Goal: Transaction & Acquisition: Purchase product/service

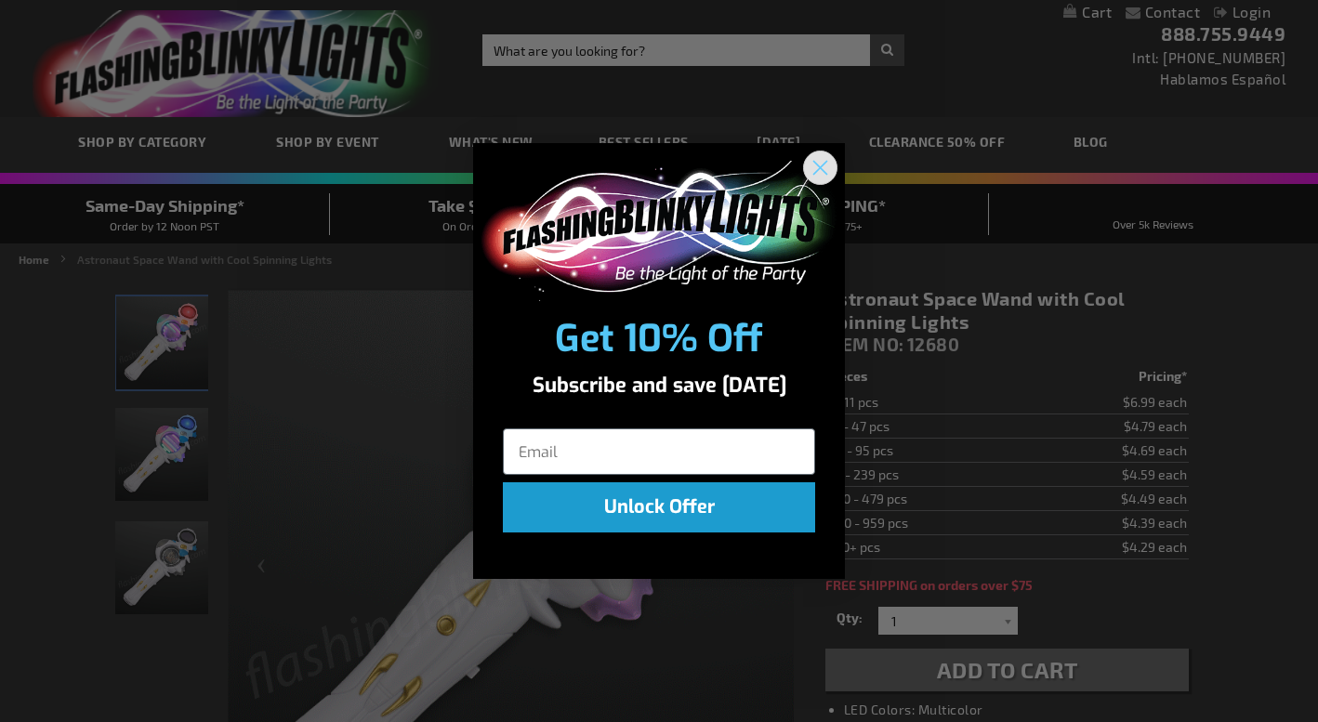
click at [816, 164] on icon "Close dialog" at bounding box center [820, 168] width 13 height 13
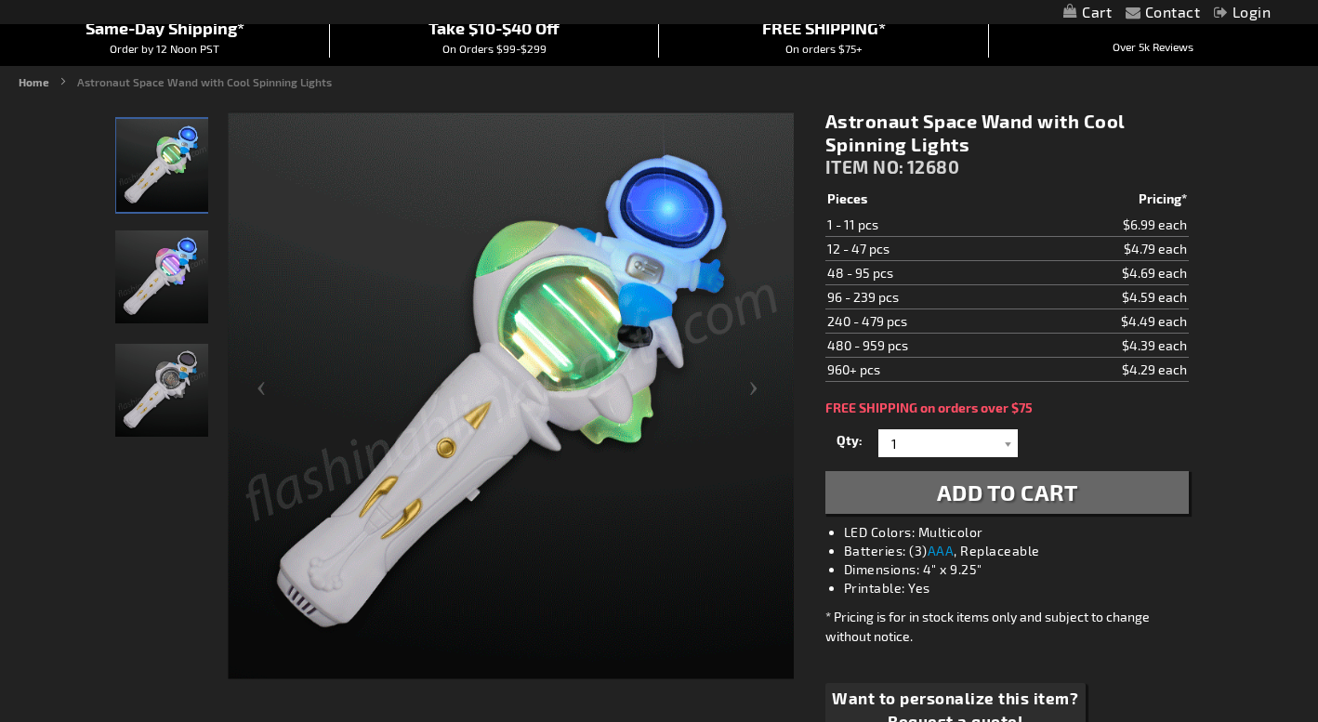
scroll to position [175, 0]
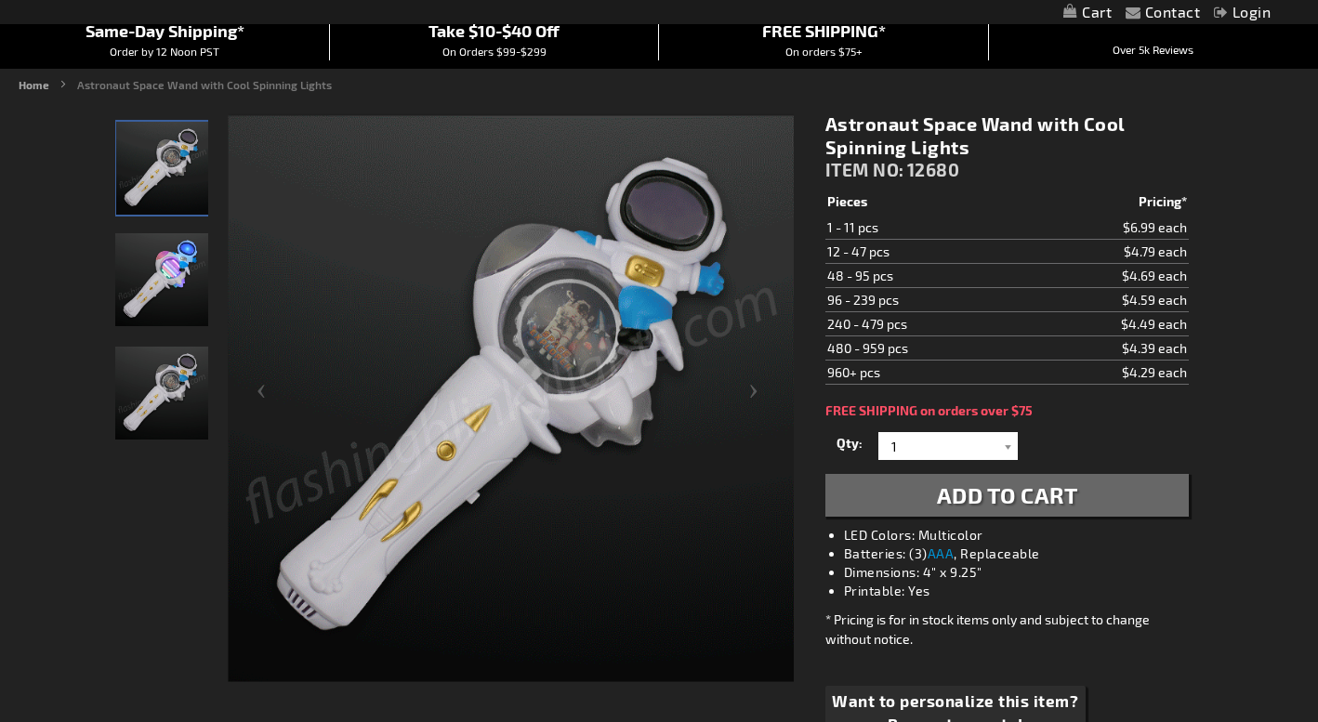
click at [144, 402] on img "Astronaut Space Wand with Cool Spinning Lights" at bounding box center [161, 393] width 93 height 93
click at [163, 276] on img "Astronaut Space Wand with Cool Spinning Lights" at bounding box center [161, 279] width 93 height 93
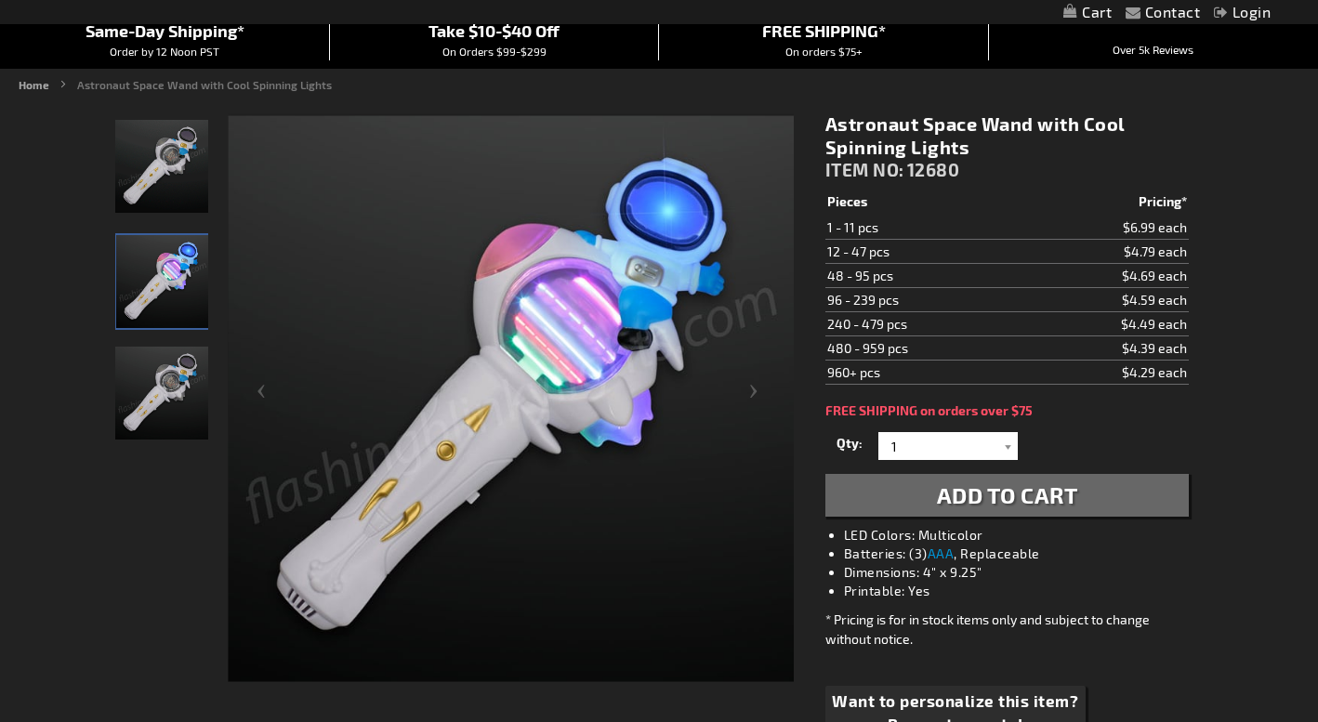
click at [169, 201] on img "Astronaut Space Wand with Cool Spinning Lights" at bounding box center [161, 166] width 93 height 93
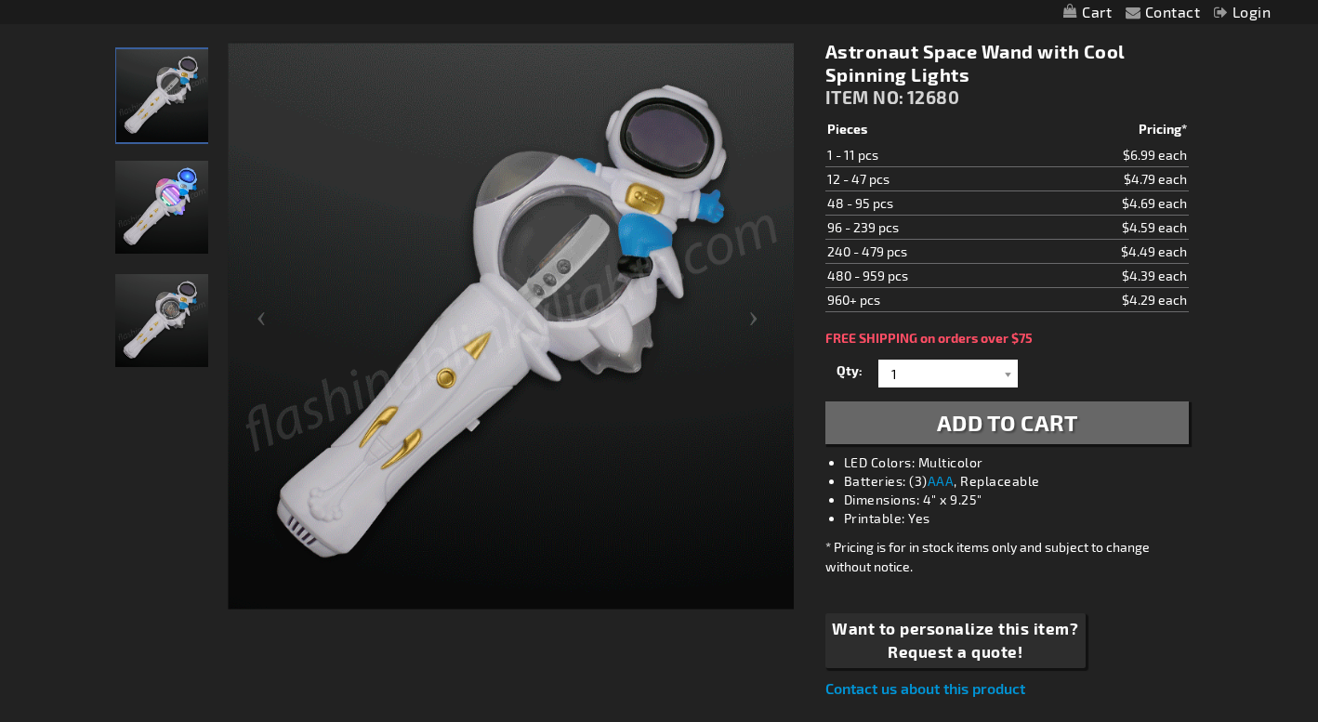
scroll to position [190, 0]
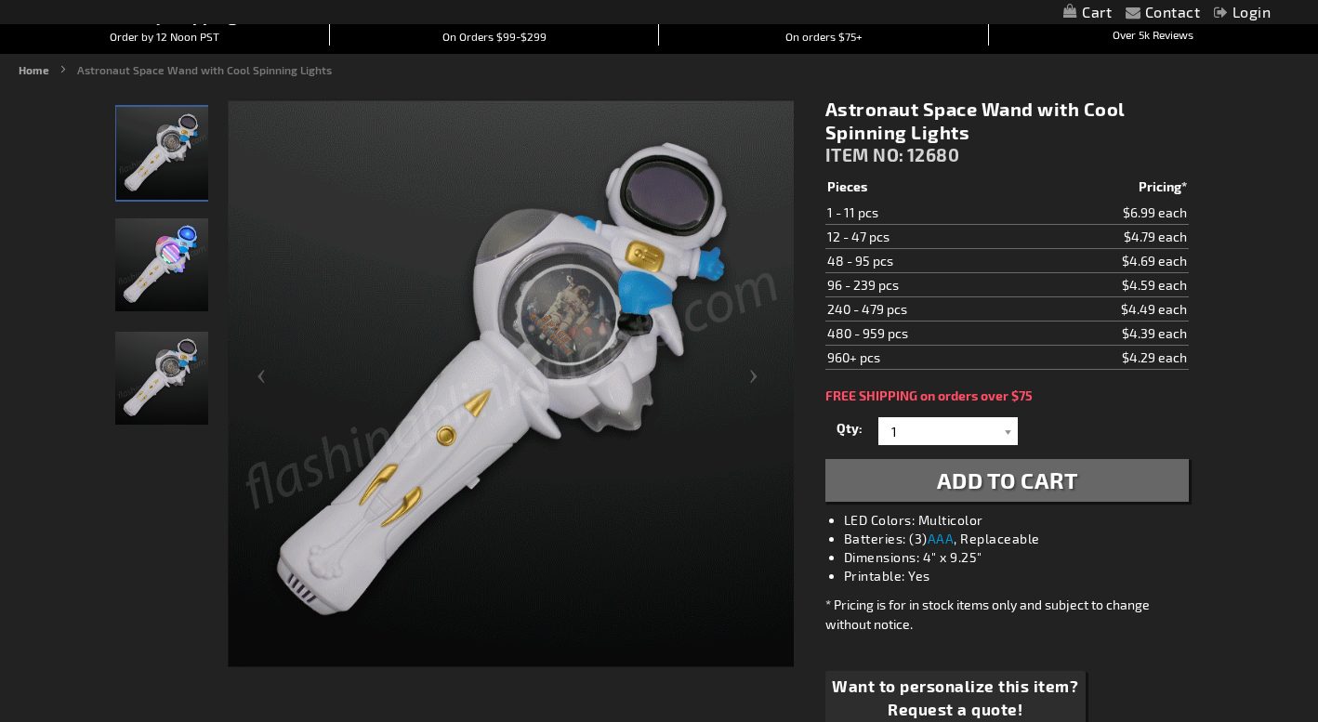
click at [154, 266] on img "Astronaut Space Wand with Cool Spinning Lights" at bounding box center [161, 264] width 93 height 93
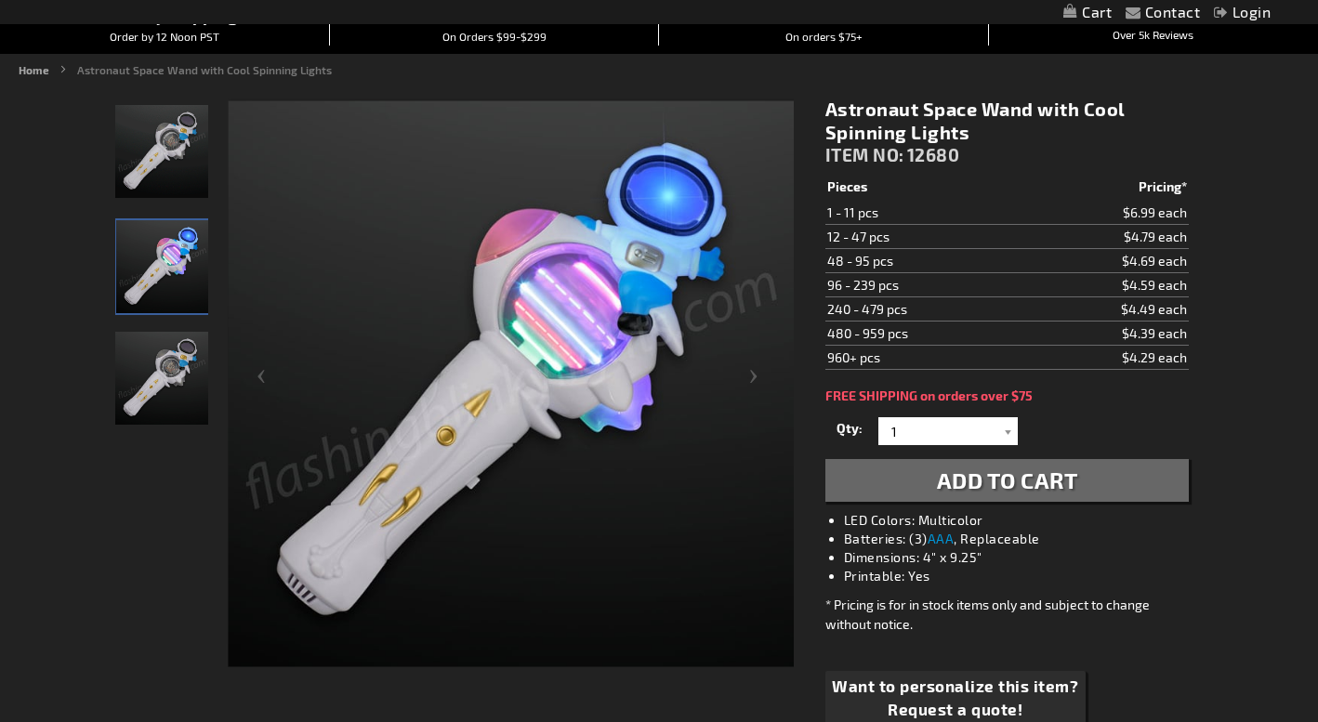
click at [154, 400] on img "Astronaut Space Wand with Cool Spinning Lights" at bounding box center [161, 378] width 93 height 93
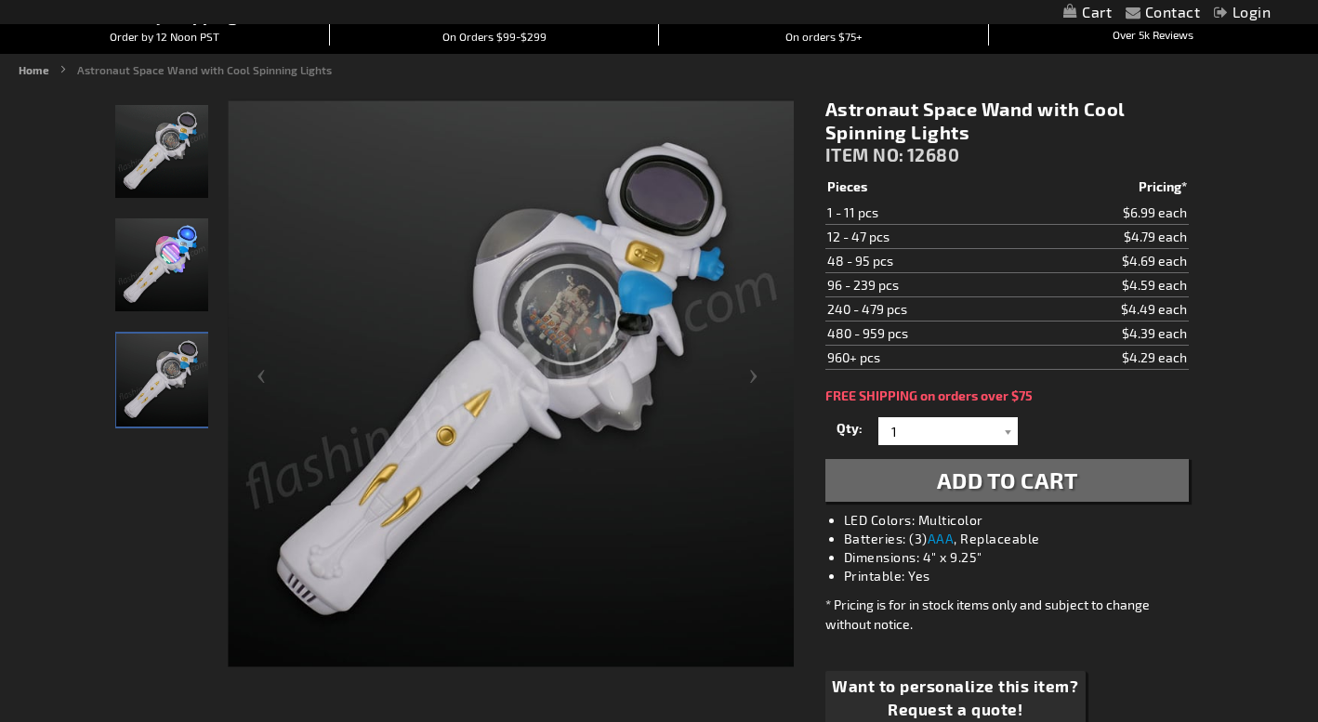
click at [161, 301] on img "Astronaut Space Wand with Cool Spinning Lights" at bounding box center [161, 264] width 93 height 93
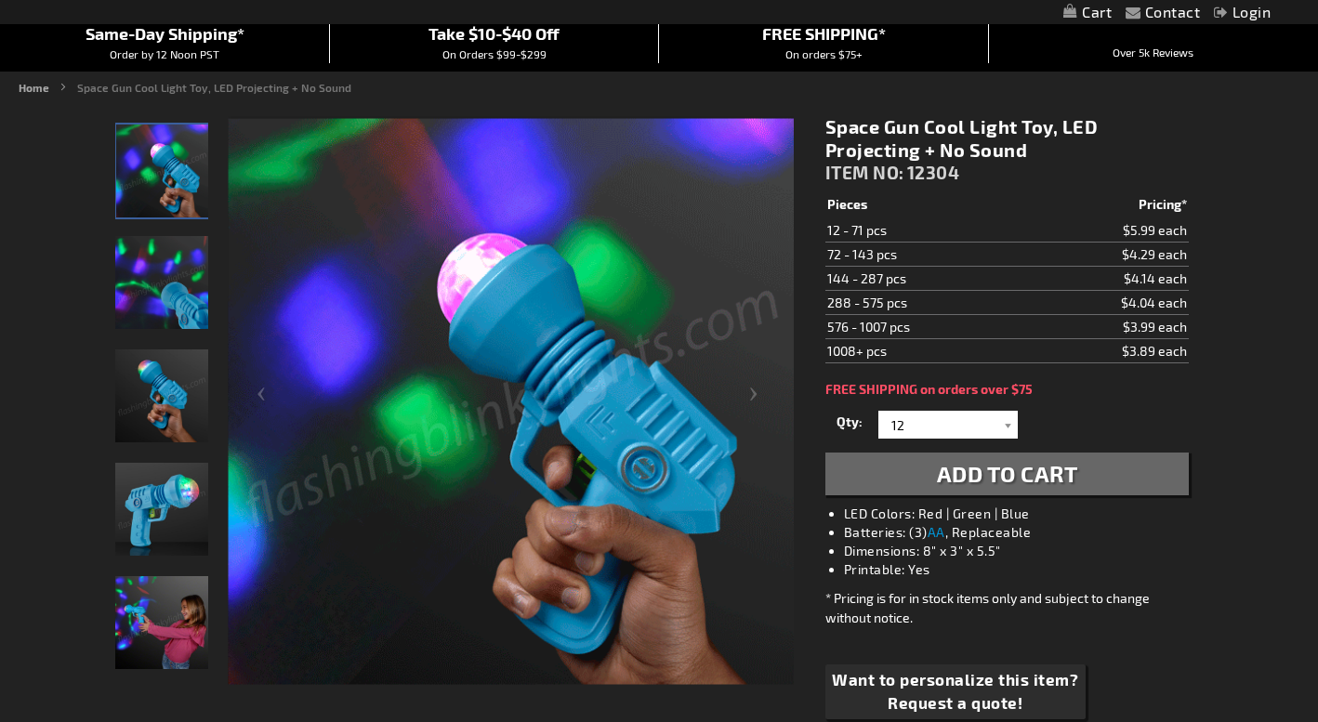
scroll to position [183, 0]
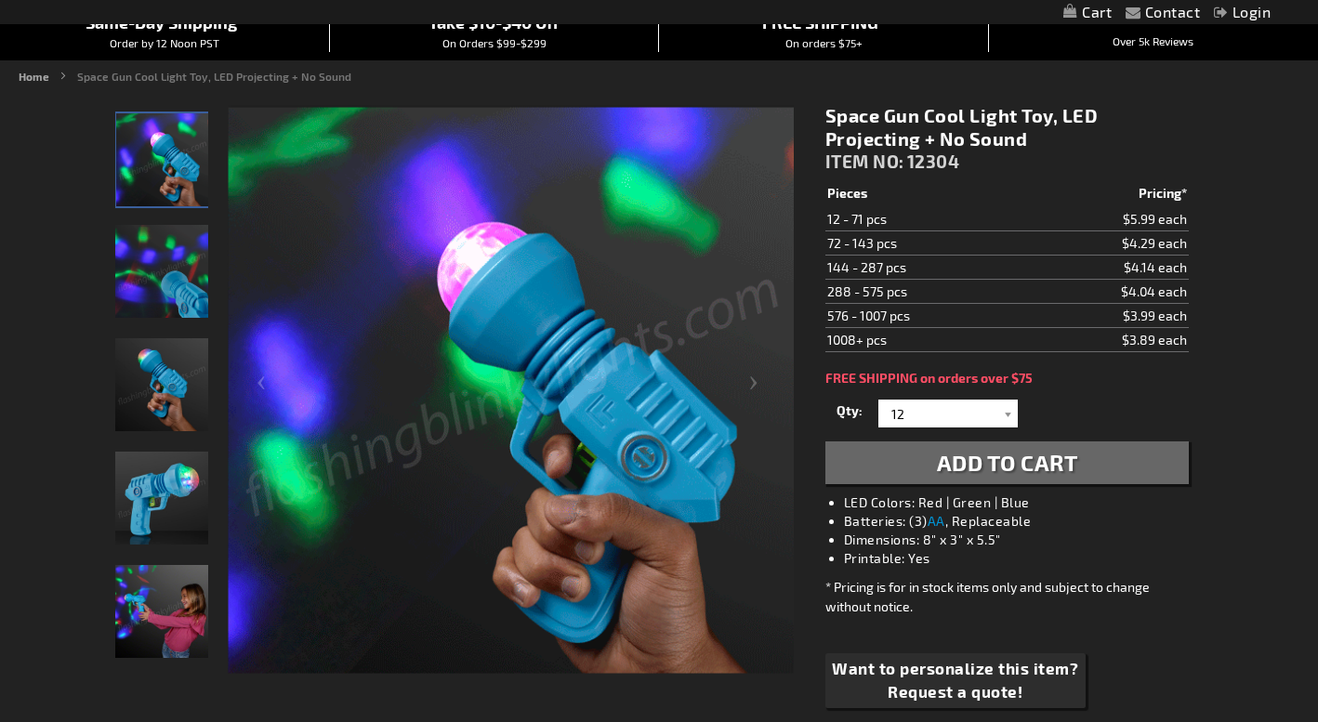
click at [151, 289] on img "LED Projecting Light Up Toy Gun" at bounding box center [161, 271] width 93 height 93
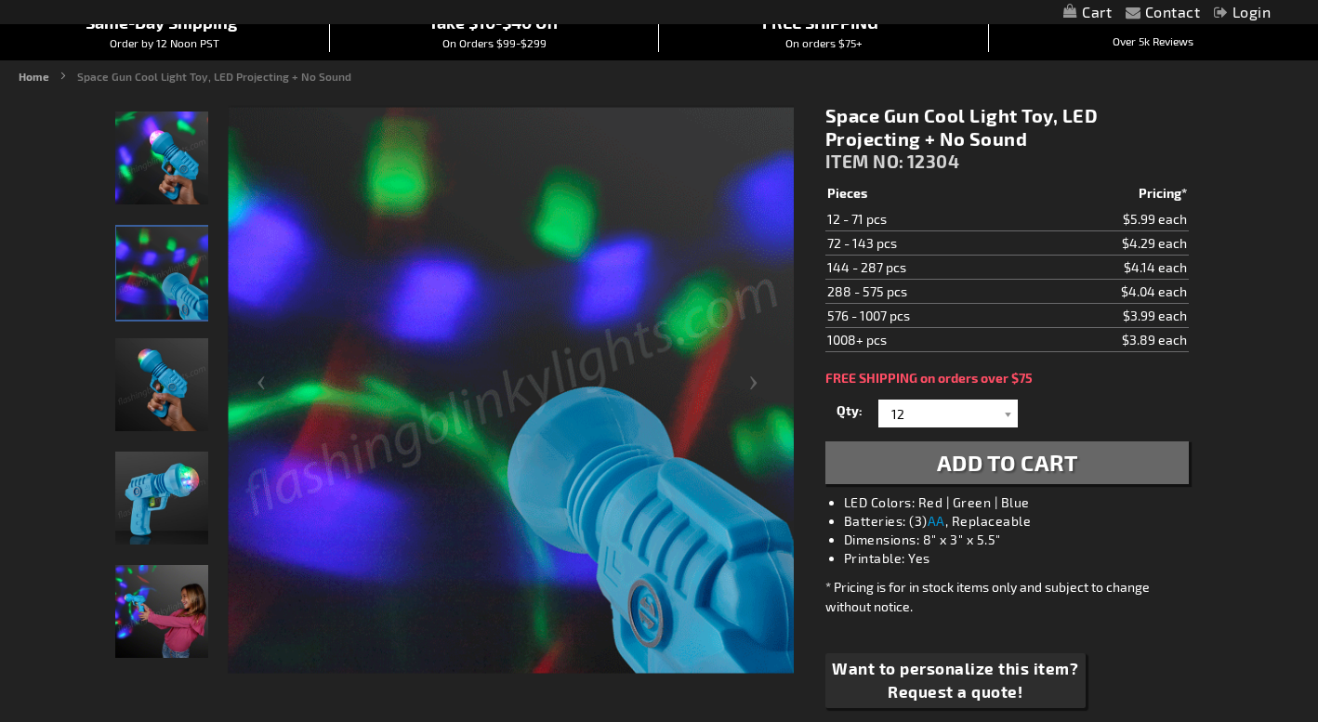
click at [146, 370] on img "LED Projecting Light Up Toy Gun" at bounding box center [161, 384] width 93 height 93
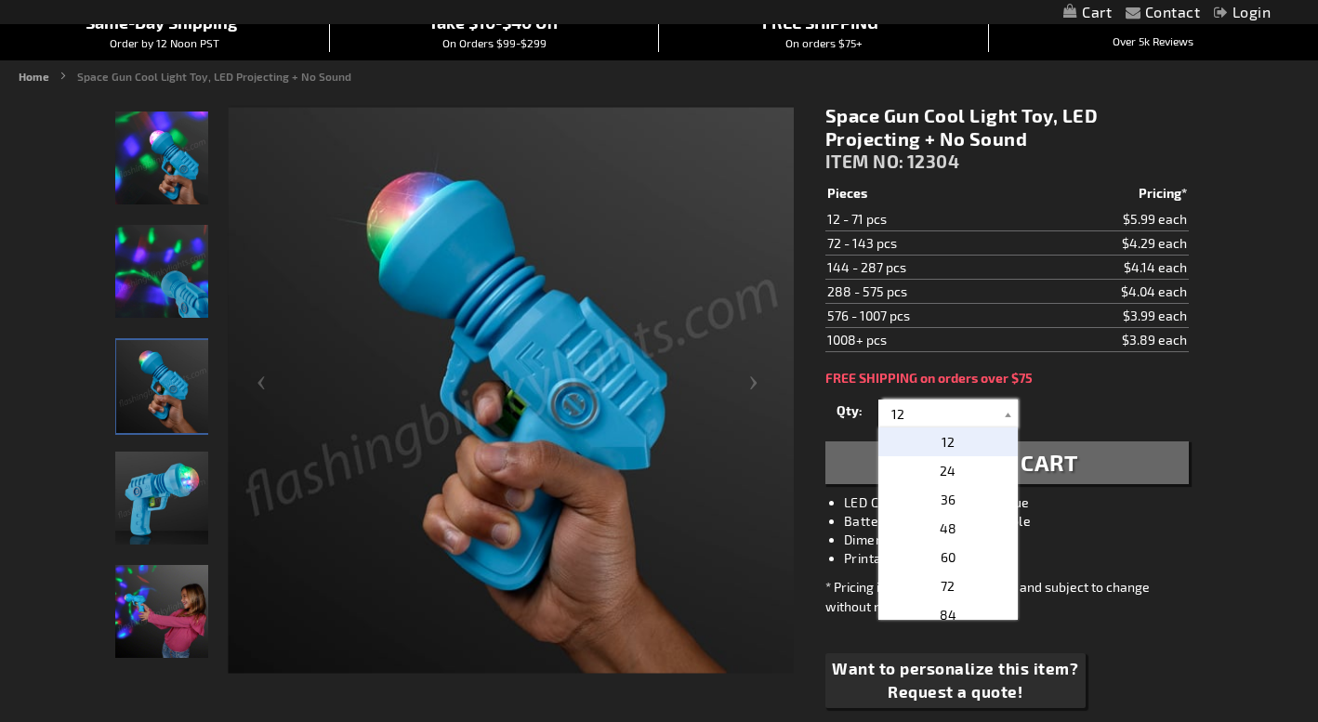
click at [917, 415] on input "12" at bounding box center [950, 414] width 135 height 28
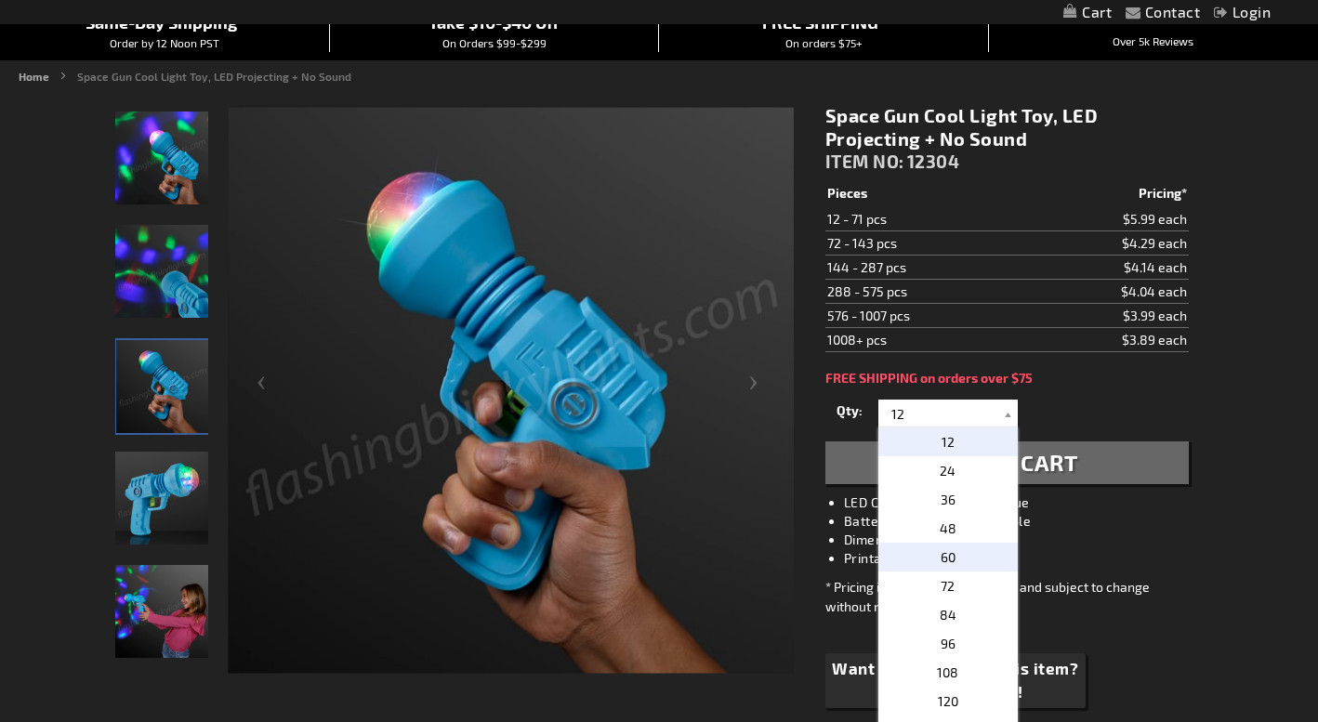
click at [951, 557] on span "60" at bounding box center [948, 557] width 15 height 16
type input "60"
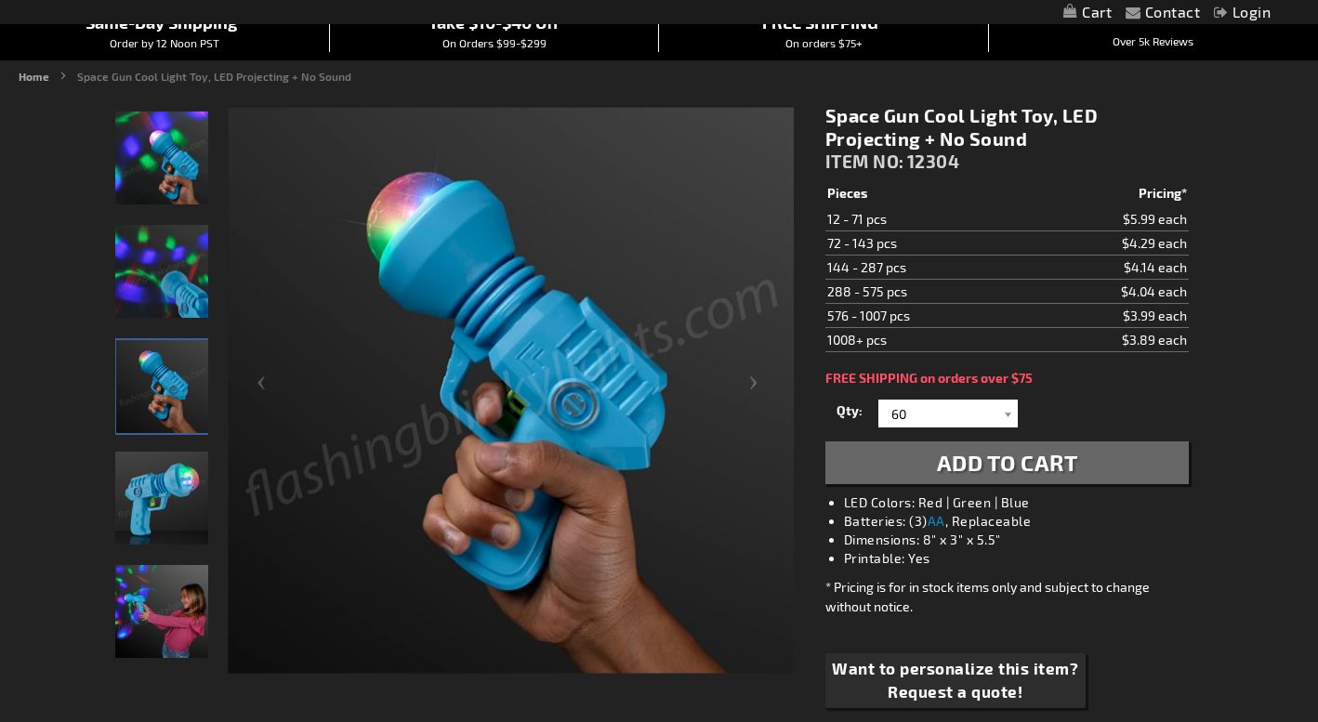
click at [149, 496] on img "LED Projecting Light Up Toy Gun" at bounding box center [161, 498] width 93 height 93
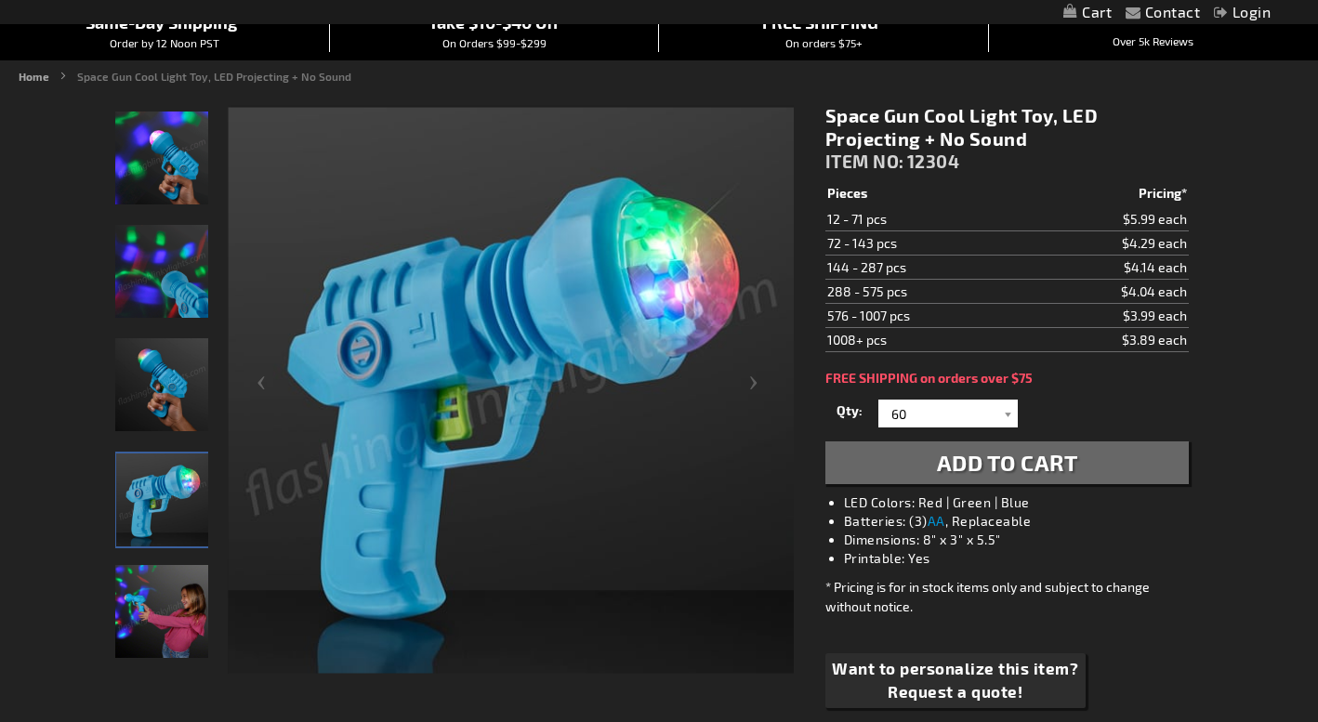
click at [159, 594] on img "LED Projecting Light Up Toy Gun" at bounding box center [161, 611] width 93 height 93
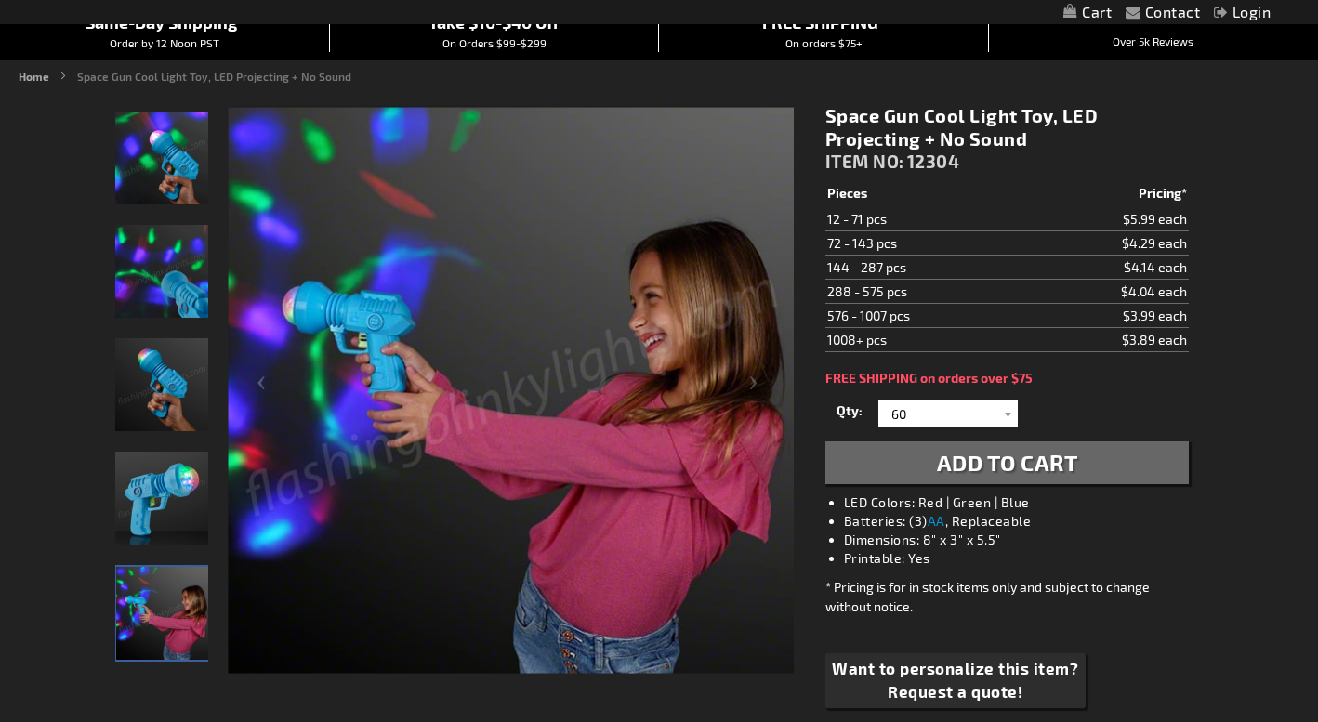
click at [176, 395] on img "LED Projecting Light Up Toy Gun" at bounding box center [161, 384] width 93 height 93
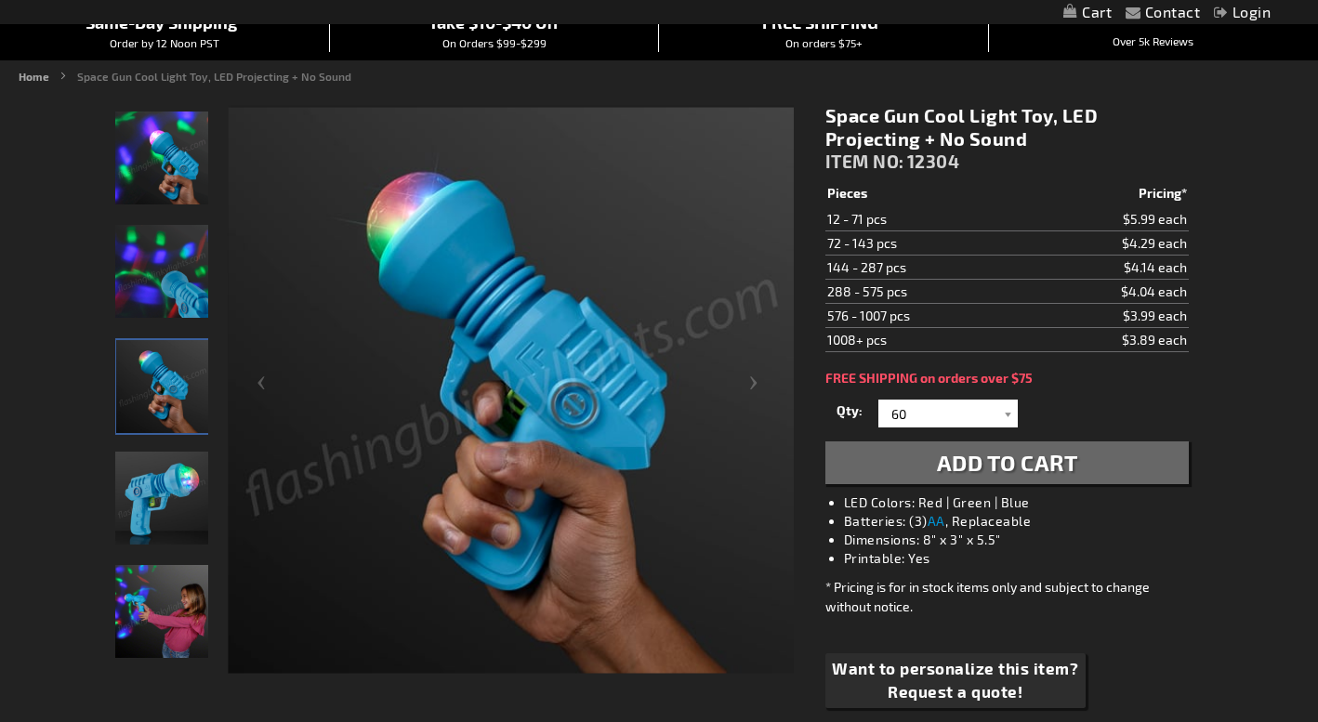
click at [171, 244] on img "LED Projecting Light Up Toy Gun" at bounding box center [161, 271] width 93 height 93
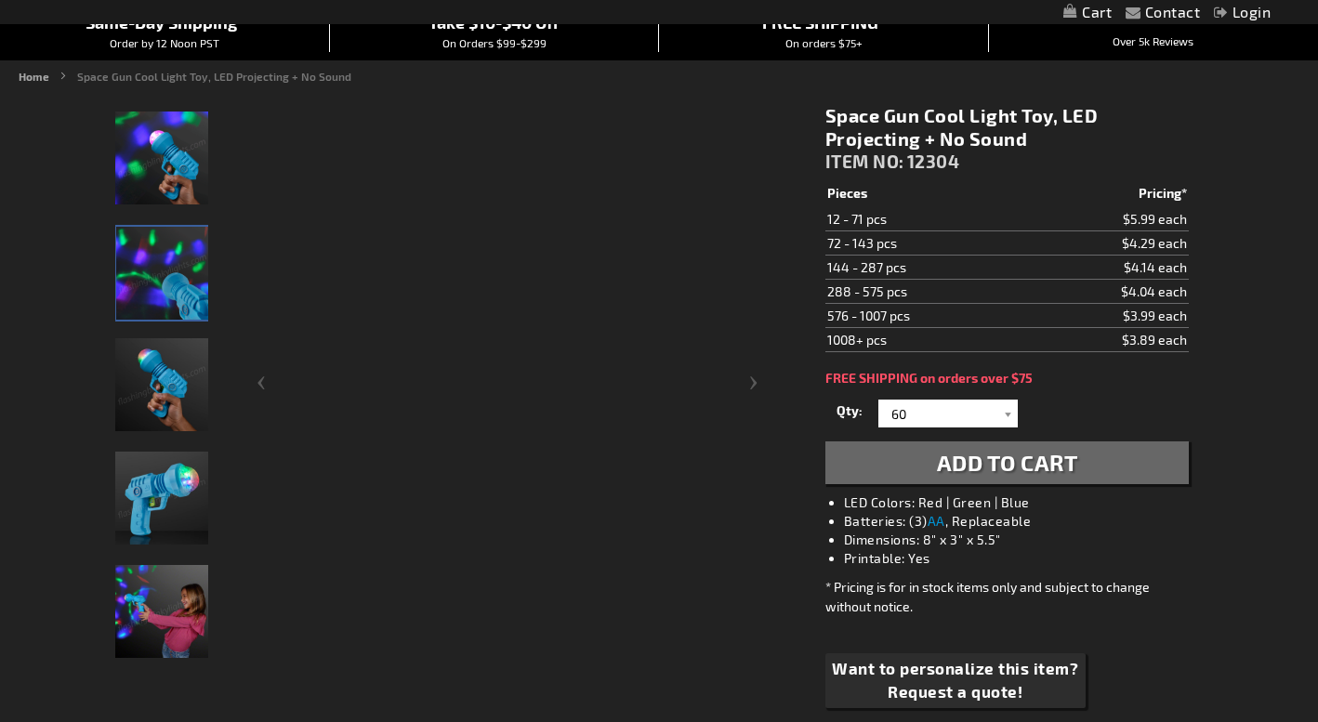
click at [169, 173] on img "LED Projecting Light Up Toy Gun" at bounding box center [161, 158] width 93 height 93
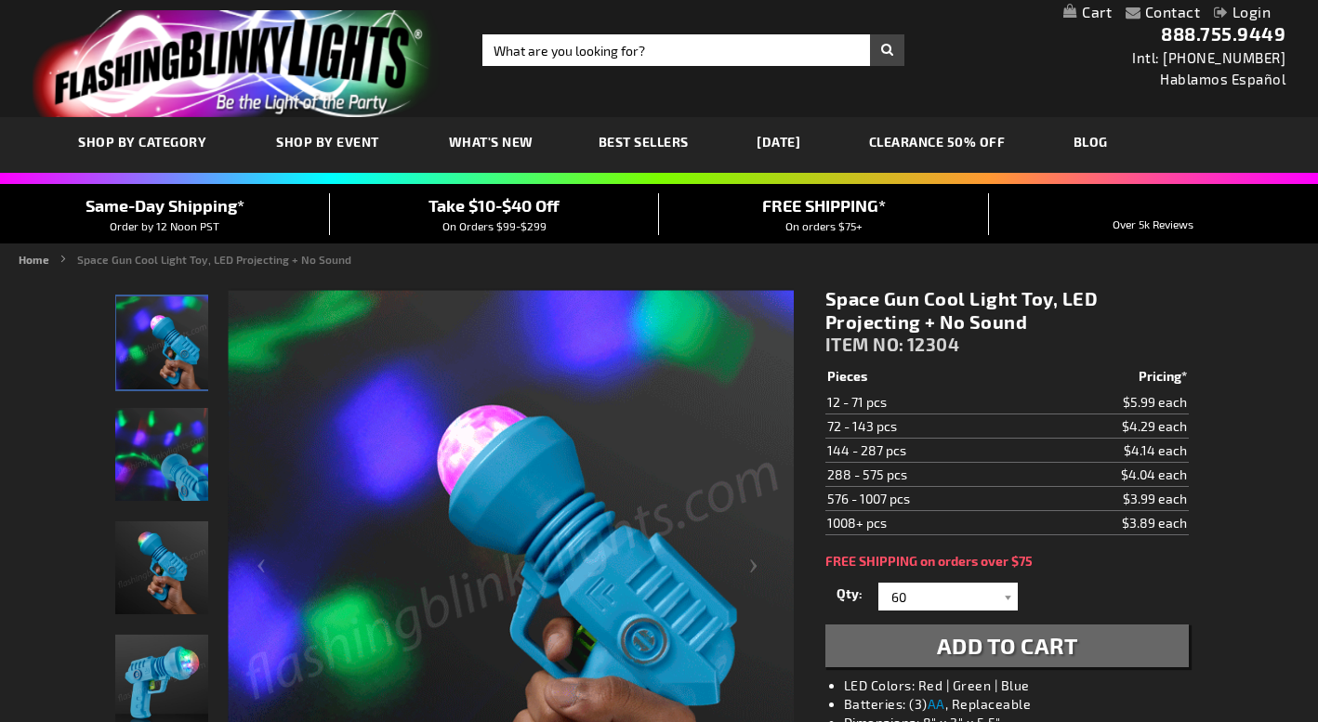
scroll to position [0, 0]
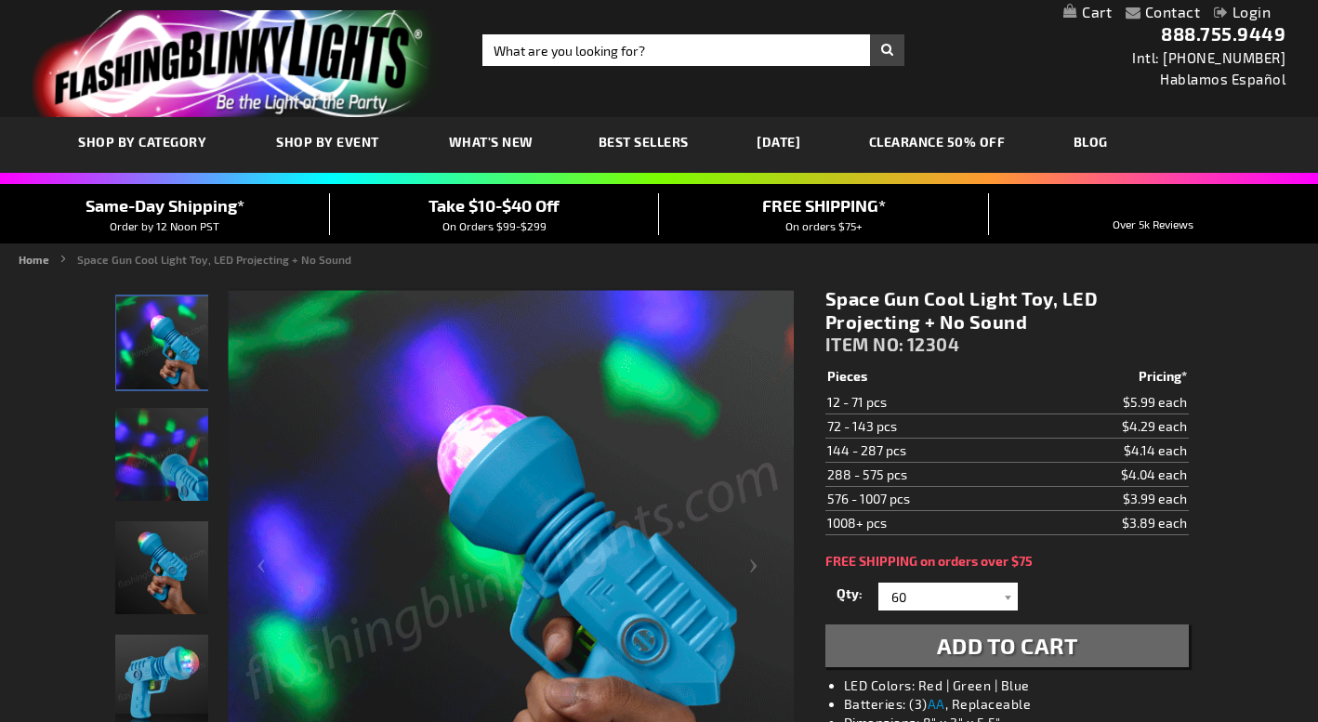
drag, startPoint x: 1053, startPoint y: 325, endPoint x: 818, endPoint y: 298, distance: 236.7
click at [818, 298] on div "Space Gun Cool Light Toy, LED Projecting + No Sound ITEM NO: 12304 $3.89 Pieces…" at bounding box center [1006, 605] width 391 height 664
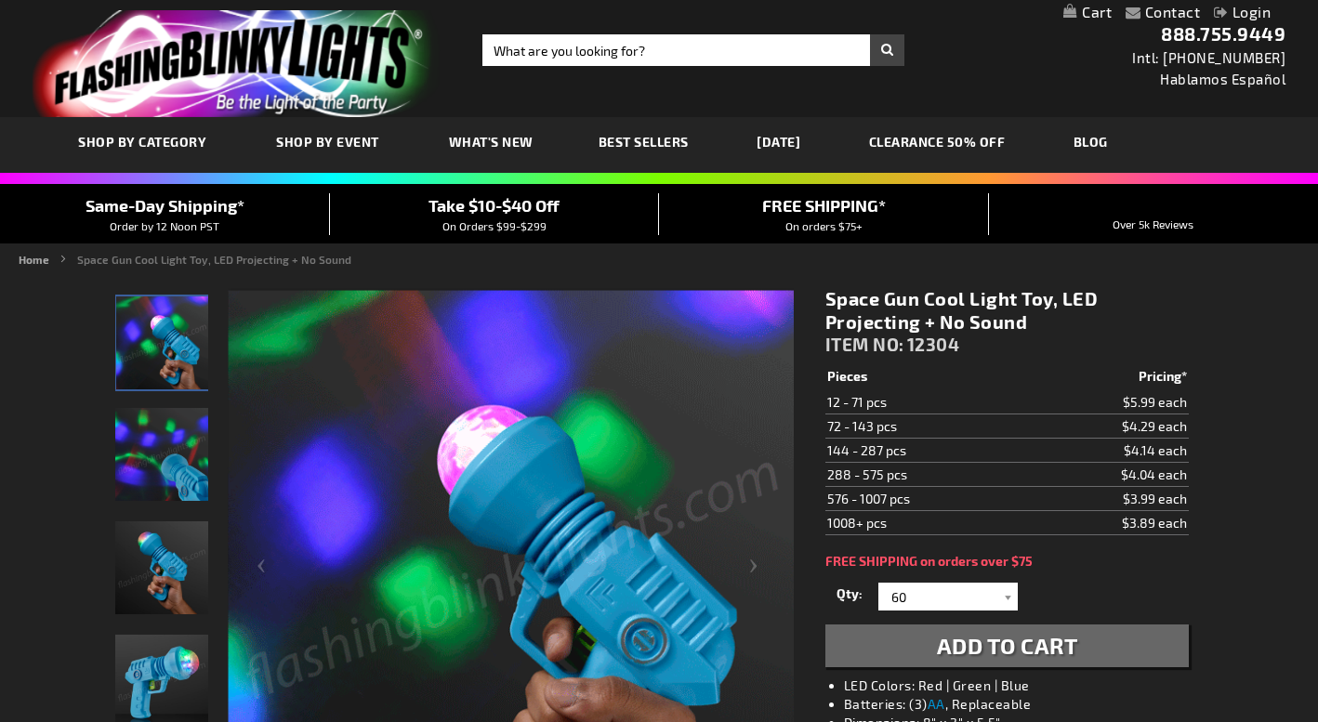
copy h1 "Space Gun Cool Light Toy, LED Projecting + No Sound"
